Goal: Transaction & Acquisition: Purchase product/service

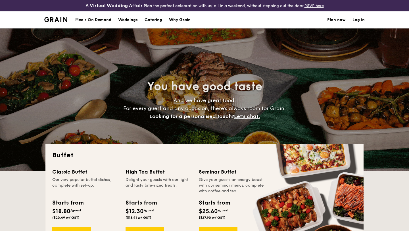
select select
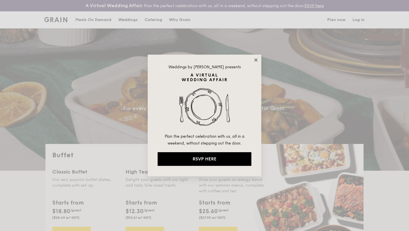
click at [256, 59] on icon at bounding box center [255, 59] width 3 height 3
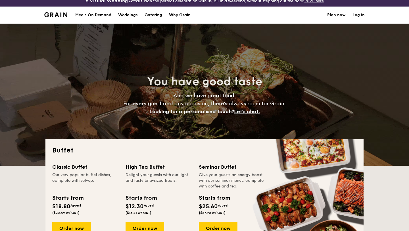
scroll to position [13, 0]
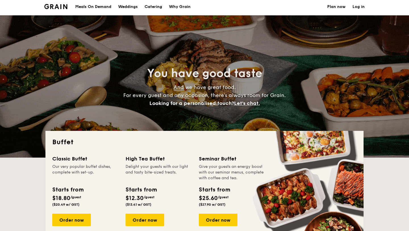
click at [151, 5] on h1 "Catering" at bounding box center [154, 6] width 18 height 17
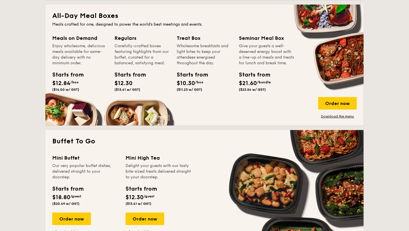
scroll to position [262, 0]
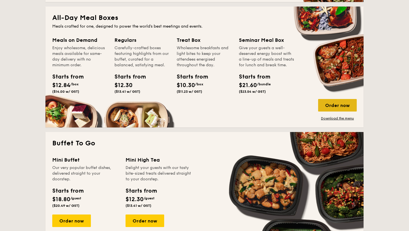
click at [330, 103] on div "Order now" at bounding box center [337, 105] width 39 height 12
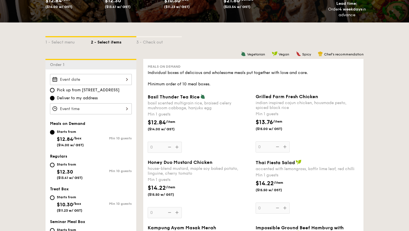
scroll to position [120, 0]
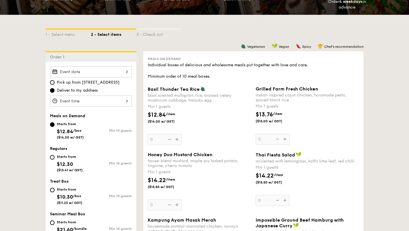
click at [110, 74] on div at bounding box center [91, 71] width 82 height 11
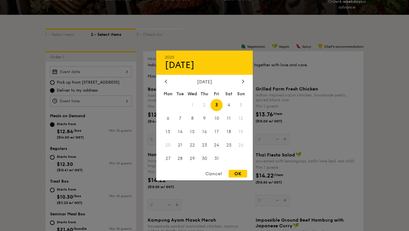
click at [236, 173] on div "OK" at bounding box center [238, 174] width 18 height 8
type input "[DATE]"
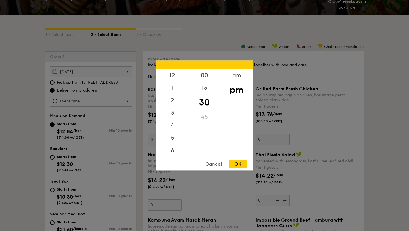
click at [82, 100] on div "12 1 2 3 4 5 6 7 8 9 10 11 00 15 30 45 am pm Cancel OK" at bounding box center [91, 100] width 82 height 11
click at [174, 125] on div "6" at bounding box center [172, 127] width 32 height 16
click at [204, 75] on div "00" at bounding box center [204, 77] width 32 height 16
click at [237, 162] on div "OK" at bounding box center [238, 164] width 18 height 8
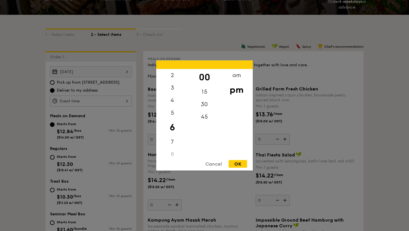
type input "6:00PM"
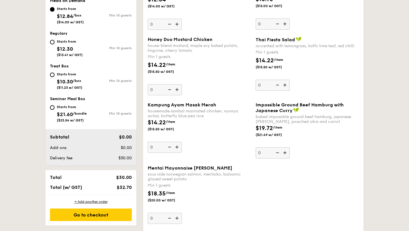
scroll to position [235, 0]
click at [53, 41] on input "Starts from $12.30 ($13.41 w/ GST) Min 10 guests" at bounding box center [52, 42] width 5 height 5
radio input "true"
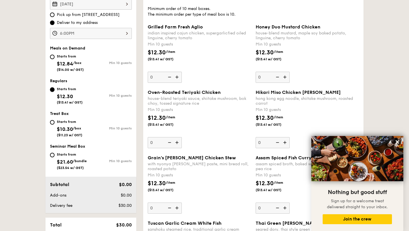
scroll to position [187, 0]
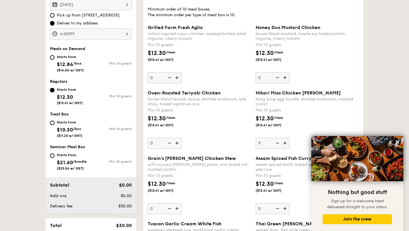
type input "10"
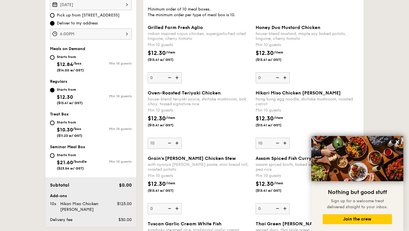
type input "10"
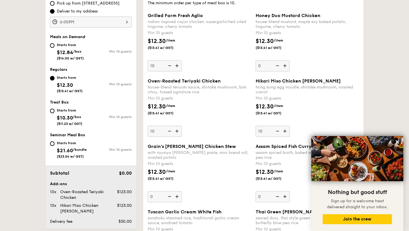
scroll to position [200, 0]
type input "10"
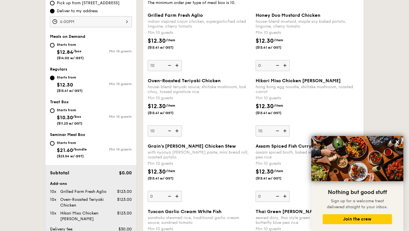
click at [277, 130] on img at bounding box center [277, 130] width 9 height 11
click at [277, 130] on input "10" at bounding box center [273, 130] width 34 height 11
type input "0"
click at [231, 127] on div "Oven-Roasted Teriyaki Chicken house-blend teriyaki sauce, shiitake mushroom, bo…" at bounding box center [199, 107] width 103 height 58
click at [182, 127] on input "10" at bounding box center [165, 130] width 34 height 11
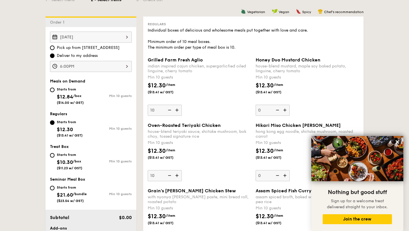
scroll to position [155, 0]
type input "15"
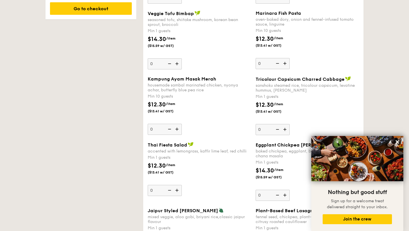
scroll to position [434, 0]
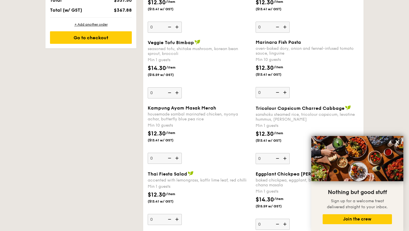
type input "14"
click at [178, 93] on img at bounding box center [177, 92] width 9 height 11
click at [178, 93] on input "0" at bounding box center [165, 92] width 34 height 11
type input "1"
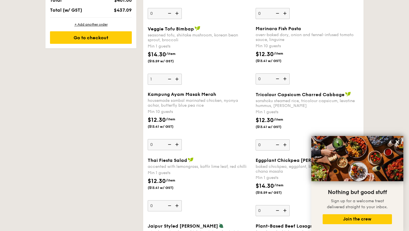
click at [208, 83] on div "Veggie Tofu Bimbap seasoned tofu, shiitake mushroom, korean bean sprout, brocco…" at bounding box center [199, 55] width 103 height 59
click at [182, 83] on input "1" at bounding box center [165, 79] width 34 height 11
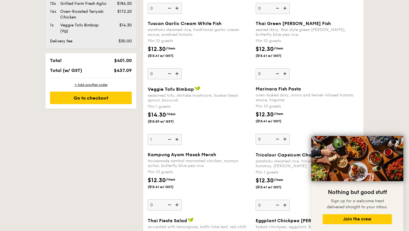
scroll to position [389, 0]
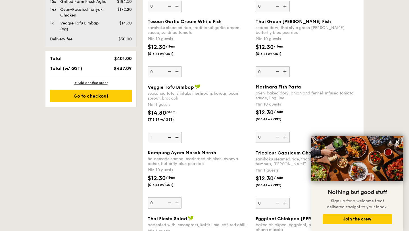
click at [210, 137] on div "Veggie Tofu Bimbap seasoned tofu, shiitake mushroom, korean bean sprout, brocco…" at bounding box center [199, 113] width 103 height 59
click at [182, 137] on input "1" at bounding box center [165, 137] width 34 height 11
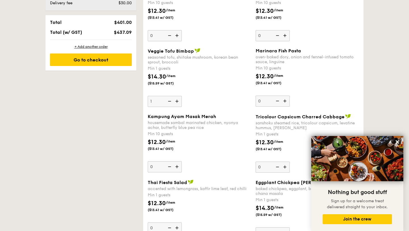
scroll to position [419, 0]
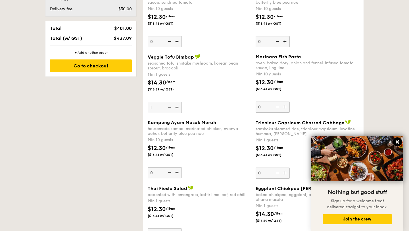
click at [399, 141] on icon at bounding box center [397, 141] width 5 height 5
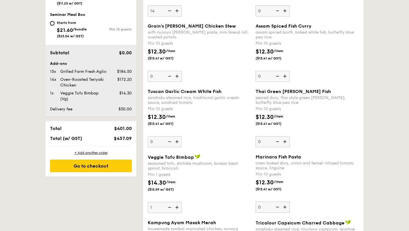
scroll to position [327, 0]
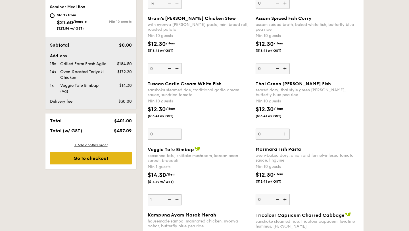
click at [71, 159] on div "Go to checkout" at bounding box center [91, 158] width 82 height 12
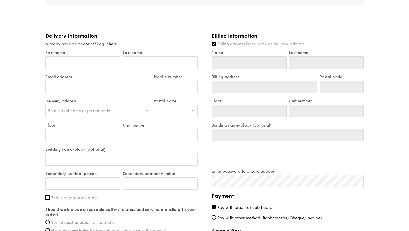
scroll to position [219, 0]
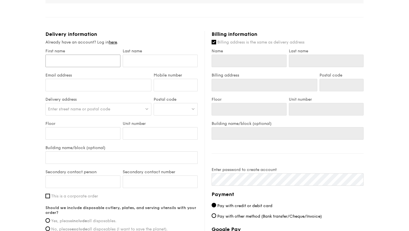
click at [80, 61] on input "First name" at bounding box center [82, 61] width 75 height 12
type input "W"
type input "We"
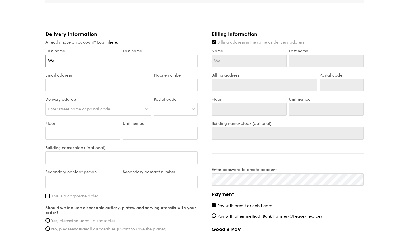
type input "[PERSON_NAME]"
type input "Wend"
type input "[PERSON_NAME]"
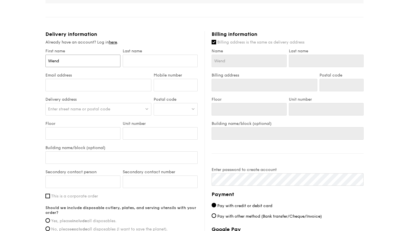
type input "[PERSON_NAME]"
type input "y"
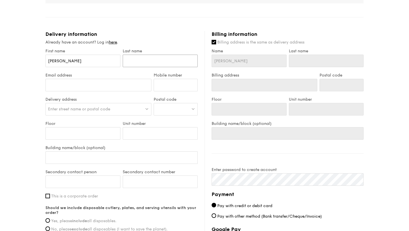
type input "y"
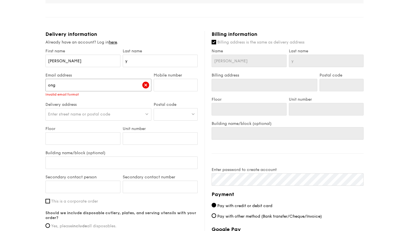
type input "ong"
click at [139, 62] on input "y" at bounding box center [160, 61] width 75 height 12
type input "Y"
type input "Yo"
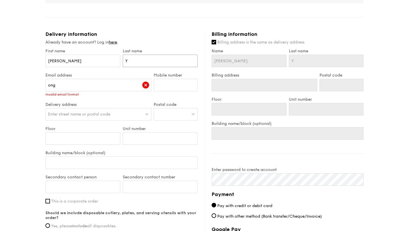
type input "Yo"
type input "Yon"
type input "[PERSON_NAME]"
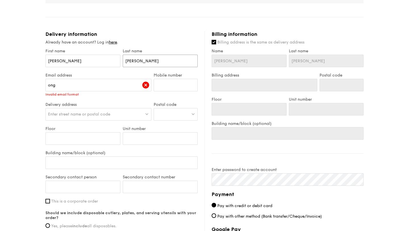
type input "[PERSON_NAME]"
click at [93, 83] on input "ong" at bounding box center [98, 85] width 106 height 12
type input "w"
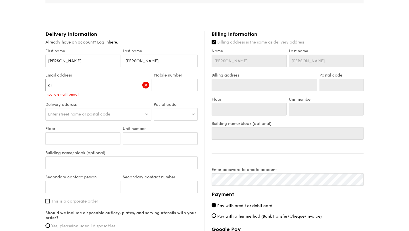
type input "g"
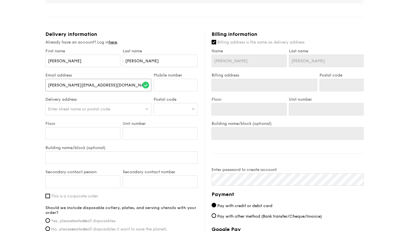
type input "[PERSON_NAME][EMAIL_ADDRESS][DOMAIN_NAME]"
click at [165, 85] on input "Mobile number" at bounding box center [176, 85] width 44 height 12
type input "92704066"
click at [114, 109] on div "Enter street name or postal code" at bounding box center [98, 109] width 106 height 12
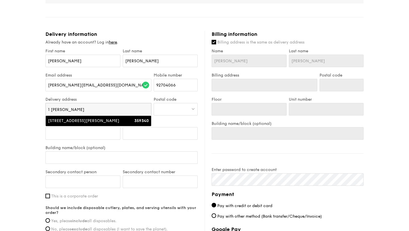
type input "1 [PERSON_NAME]"
click at [102, 121] on div "[STREET_ADDRESS][PERSON_NAME]" at bounding box center [86, 121] width 76 height 6
type input "[STREET_ADDRESS][PERSON_NAME]"
type input "359340"
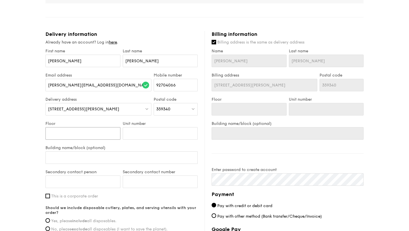
click at [88, 135] on input "Floor" at bounding box center [82, 133] width 75 height 12
type input "0"
type input "2"
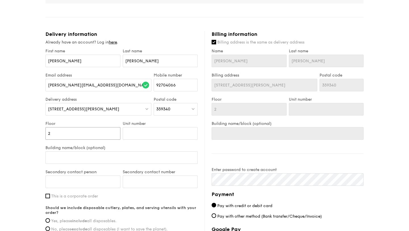
type input "2"
click at [151, 134] on input "Unit number" at bounding box center [160, 133] width 75 height 12
type input "1"
type input "19"
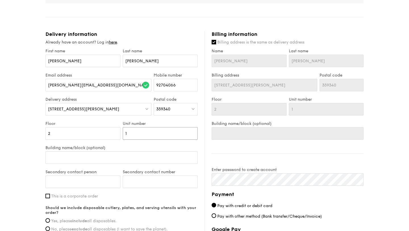
type input "19"
click at [115, 158] on input "Building name/block (optional)" at bounding box center [121, 157] width 152 height 12
type input "C"
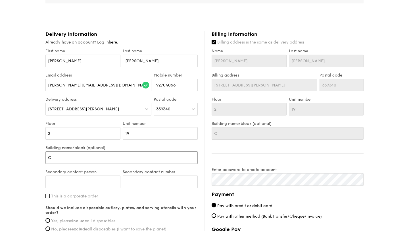
type input "Ch"
type input "Cha"
type input "Chap"
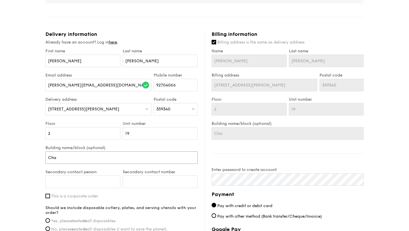
type input "Chap"
type input "Chape"
type input "Chapel"
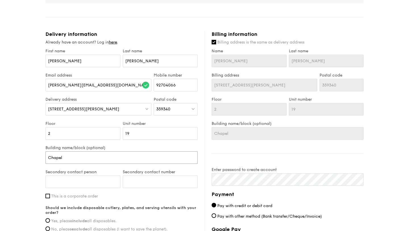
type input "Chapel"
type input "Chapel o"
type input "Chapel of"
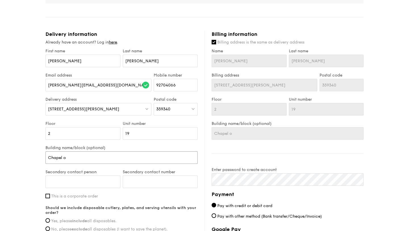
type input "Chapel of"
type input "Chapel of t"
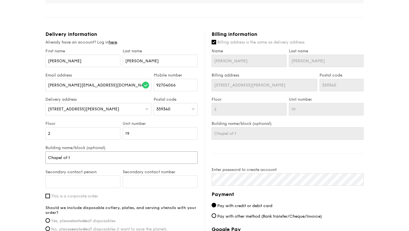
type input "Chapel of th"
type input "Chapel of the"
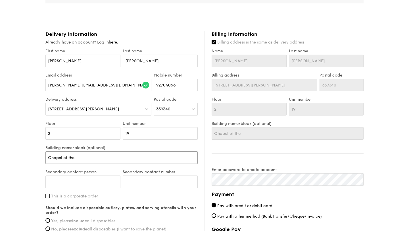
type input "Chapel of the"
type input "Chapel of the R"
type input "Chapel of the Re"
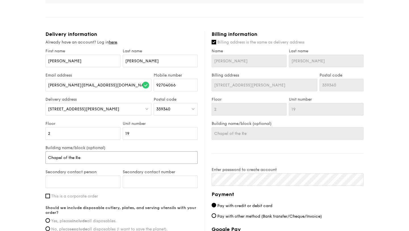
type input "Chapel of the Res"
type input "Chapel of the Resu"
type input "Chapel of the Resur"
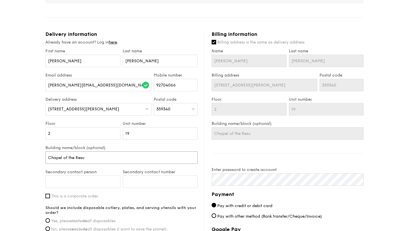
type input "Chapel of the Resur"
type input "Chapel of the Resurr"
type input "Chapel of the Resurre"
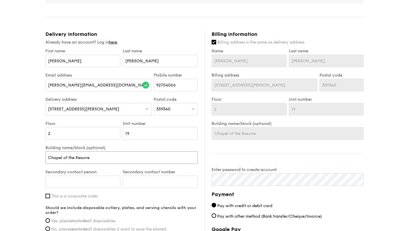
type input "Chapel of the Resurrec"
type input "Chapel of the Resurrect"
type input "Chapel of the Resurrecti"
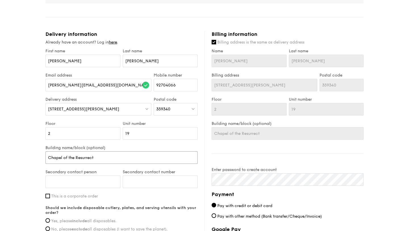
type input "Chapel of the Resurrecti"
type input "Chapel of the Resurrectio"
type input "Chapel of the Resurrection"
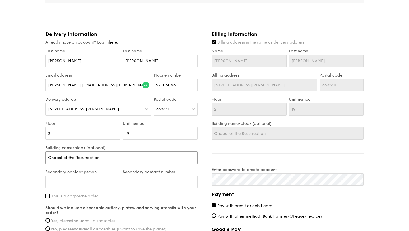
type input "Chapel of the Resurrection"
type input "Chapel of the Resurrection ("
type input "Chapel of the Resurrection (C"
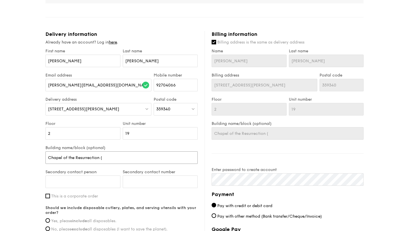
type input "Chapel of the Resurrection (C"
type input "Chapel of the Resurrection (CO"
type input "Chapel of the Resurrection (COR"
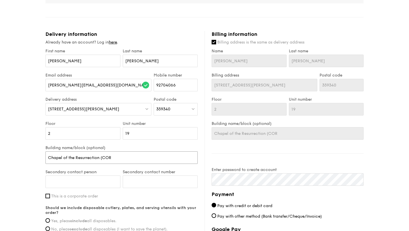
type input "Chapel of the Resurrection (COR)"
click at [95, 181] on input "Secondary contact person" at bounding box center [82, 181] width 75 height 12
type input "9"
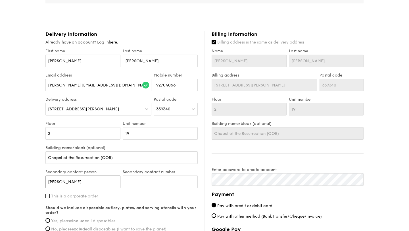
type input "[PERSON_NAME]"
click at [138, 180] on input "Secondary contact number" at bounding box center [160, 181] width 75 height 12
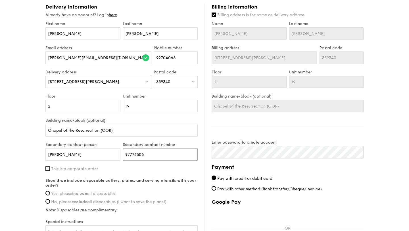
scroll to position [267, 0]
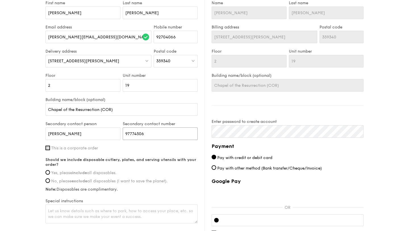
type input "97774506"
click at [47, 147] on input "This is a corporate order" at bounding box center [47, 147] width 5 height 5
checkbox input "true"
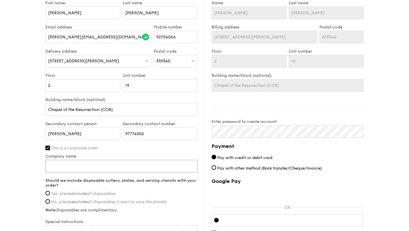
click at [113, 167] on input "Company name" at bounding box center [121, 166] width 152 height 12
type input "c"
type input "Chapel of the Resurrection"
click at [47, 193] on input "Yes, please include all disposables." at bounding box center [47, 193] width 5 height 5
radio input "true"
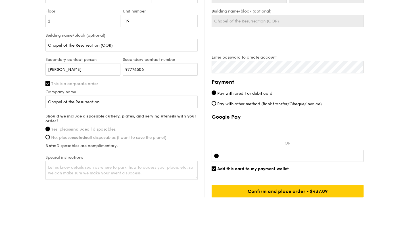
scroll to position [333, 0]
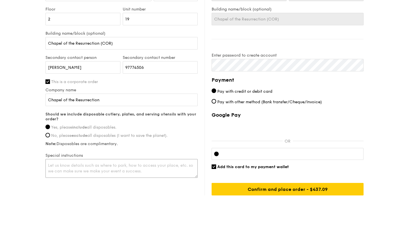
click at [74, 167] on textarea at bounding box center [121, 168] width 152 height 19
type textarea "P"
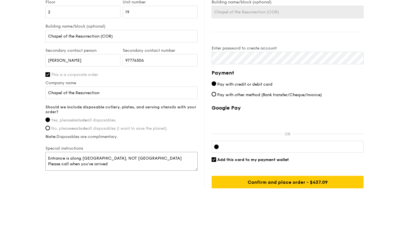
scroll to position [342, 0]
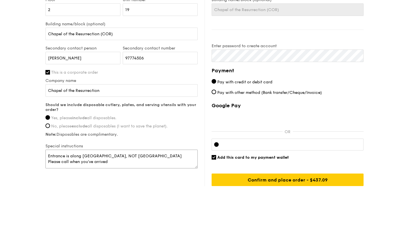
type textarea "Entrance is along [GEOGRAPHIC_DATA], NOT [GEOGRAPHIC_DATA] Please call when you…"
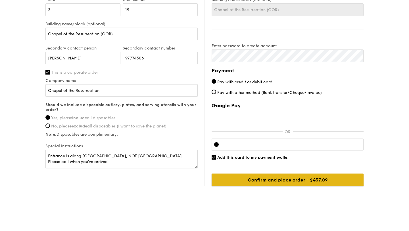
click at [252, 179] on input "Confirm and place order - $437.09" at bounding box center [288, 179] width 152 height 12
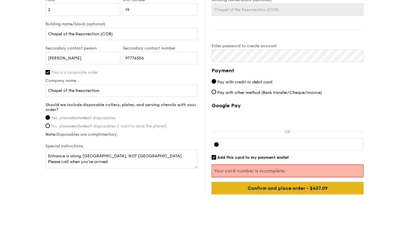
click at [274, 189] on input "Confirm and place order - $437.09" at bounding box center [288, 187] width 152 height 12
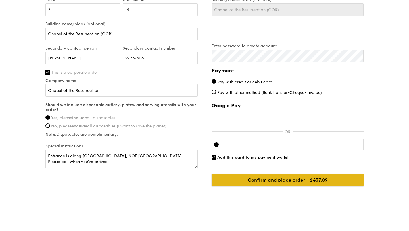
click at [302, 176] on input "Confirm and place order - $437.09" at bounding box center [288, 179] width 152 height 12
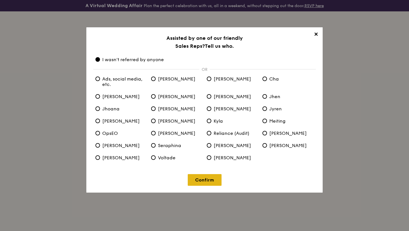
click at [206, 179] on link "Confirm" at bounding box center [205, 180] width 34 height 12
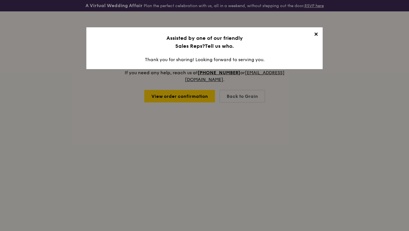
click at [313, 33] on span "✕" at bounding box center [316, 35] width 8 height 8
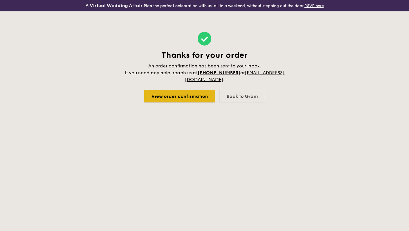
click at [160, 94] on link "View order confirmation" at bounding box center [179, 96] width 71 height 12
